Goal: Find specific page/section: Find specific page/section

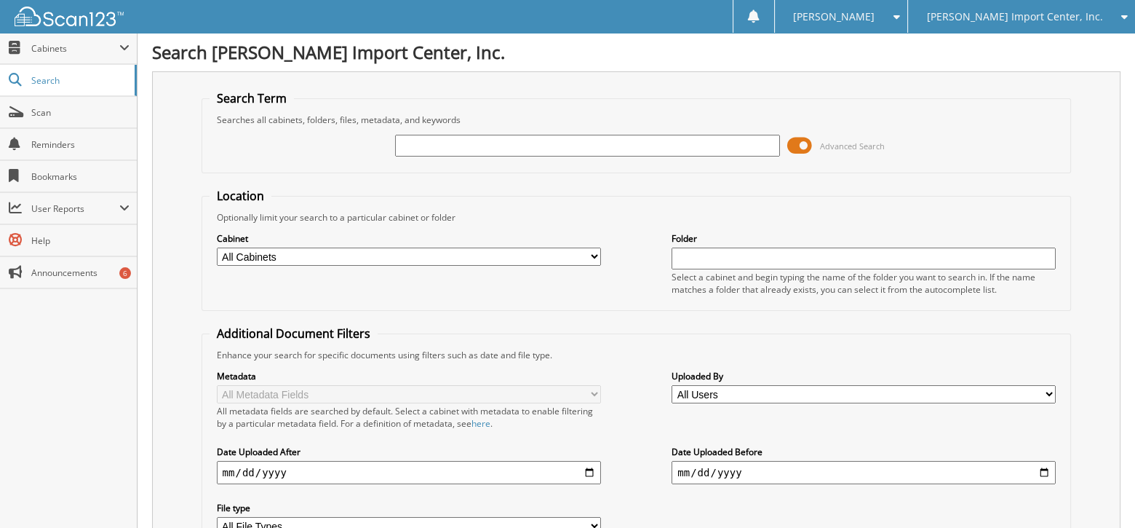
click at [419, 142] on input "text" at bounding box center [587, 146] width 384 height 22
type input "2557047"
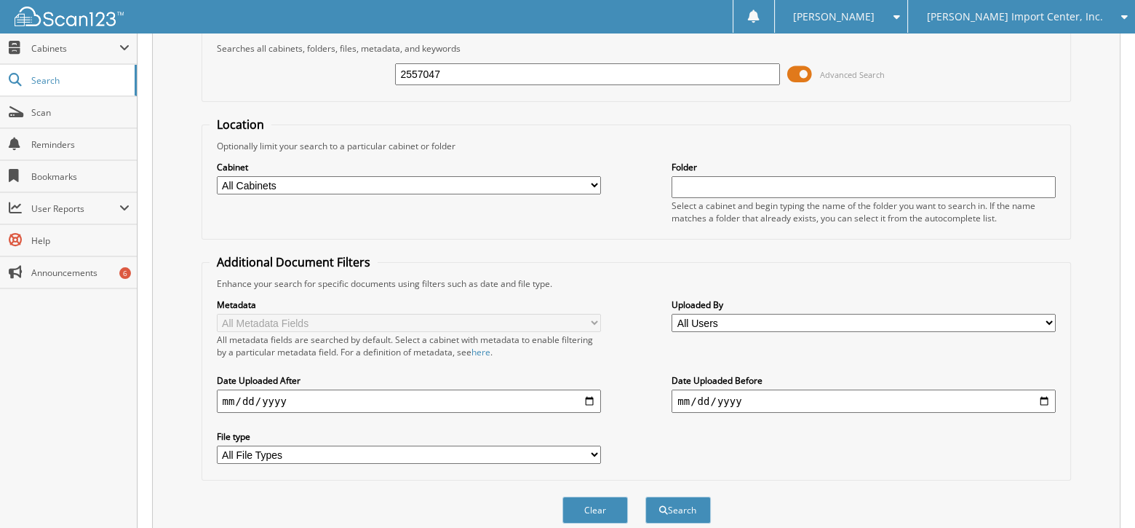
scroll to position [175, 0]
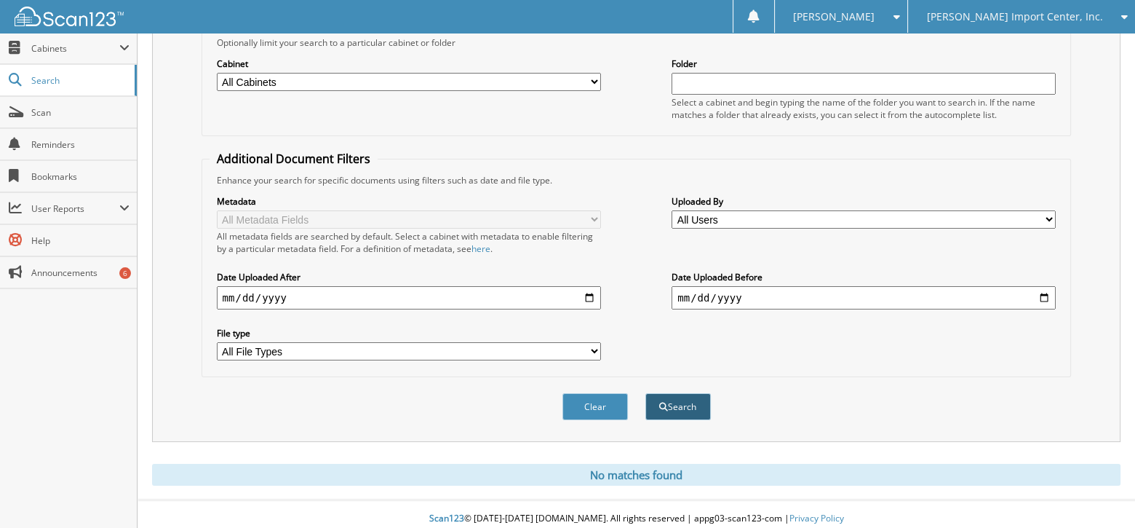
click at [683, 397] on button "Search" at bounding box center [678, 406] width 65 height 27
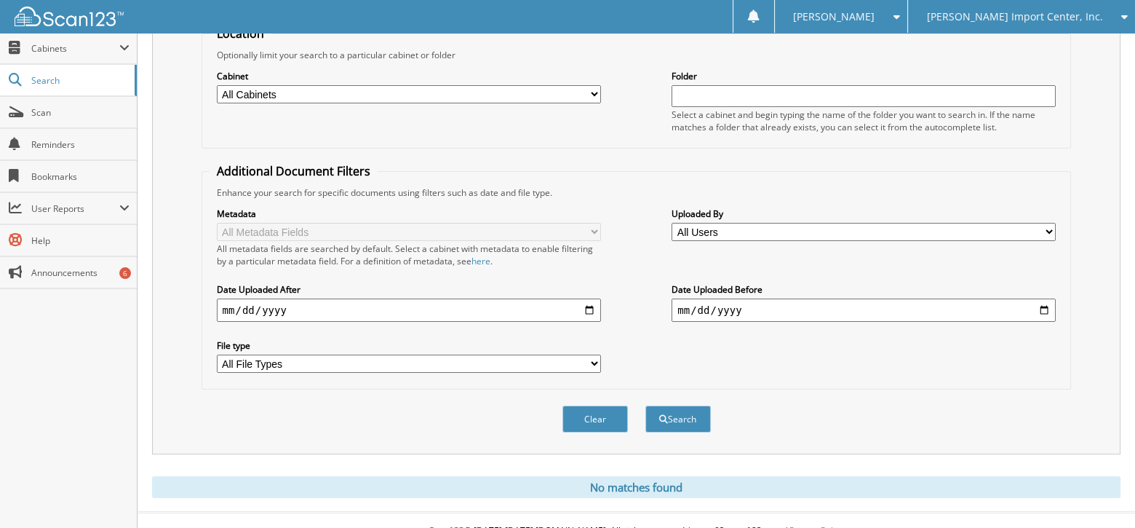
scroll to position [175, 0]
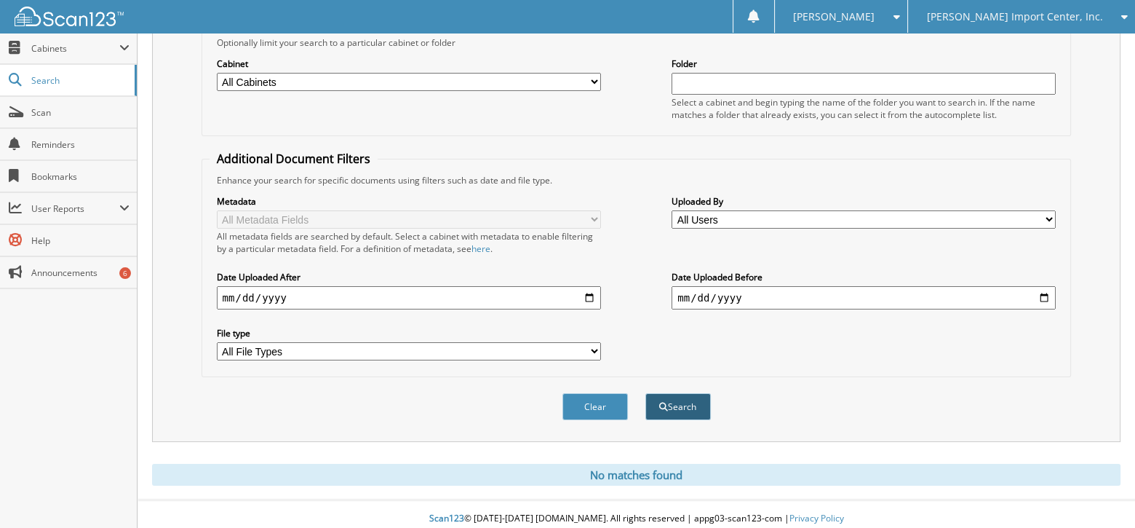
click at [686, 398] on button "Search" at bounding box center [678, 406] width 65 height 27
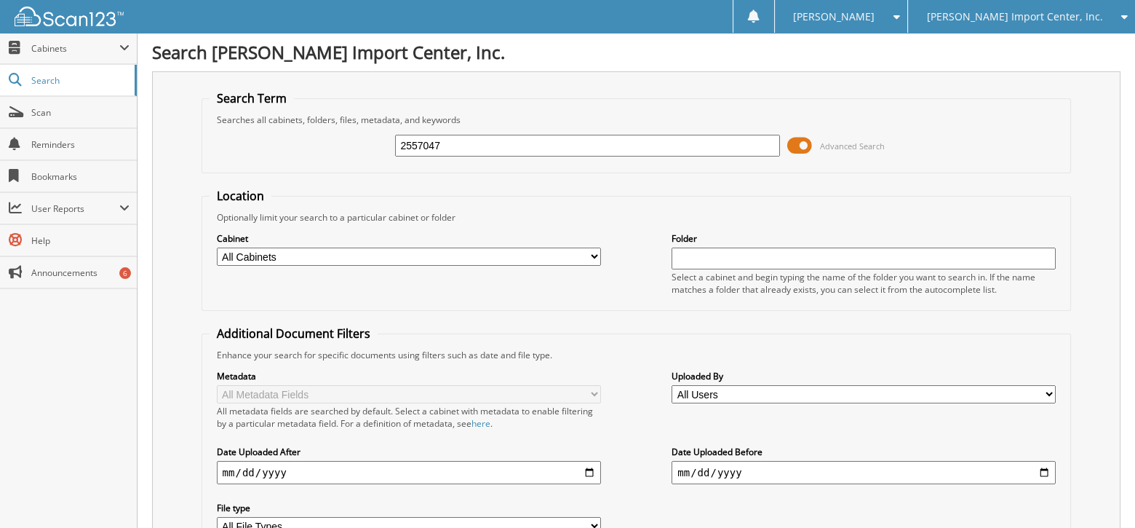
click at [503, 140] on input "2557047" at bounding box center [587, 146] width 384 height 22
type input "2"
click at [36, 110] on span "Scan" at bounding box center [80, 112] width 98 height 12
